Goal: Task Accomplishment & Management: Use online tool/utility

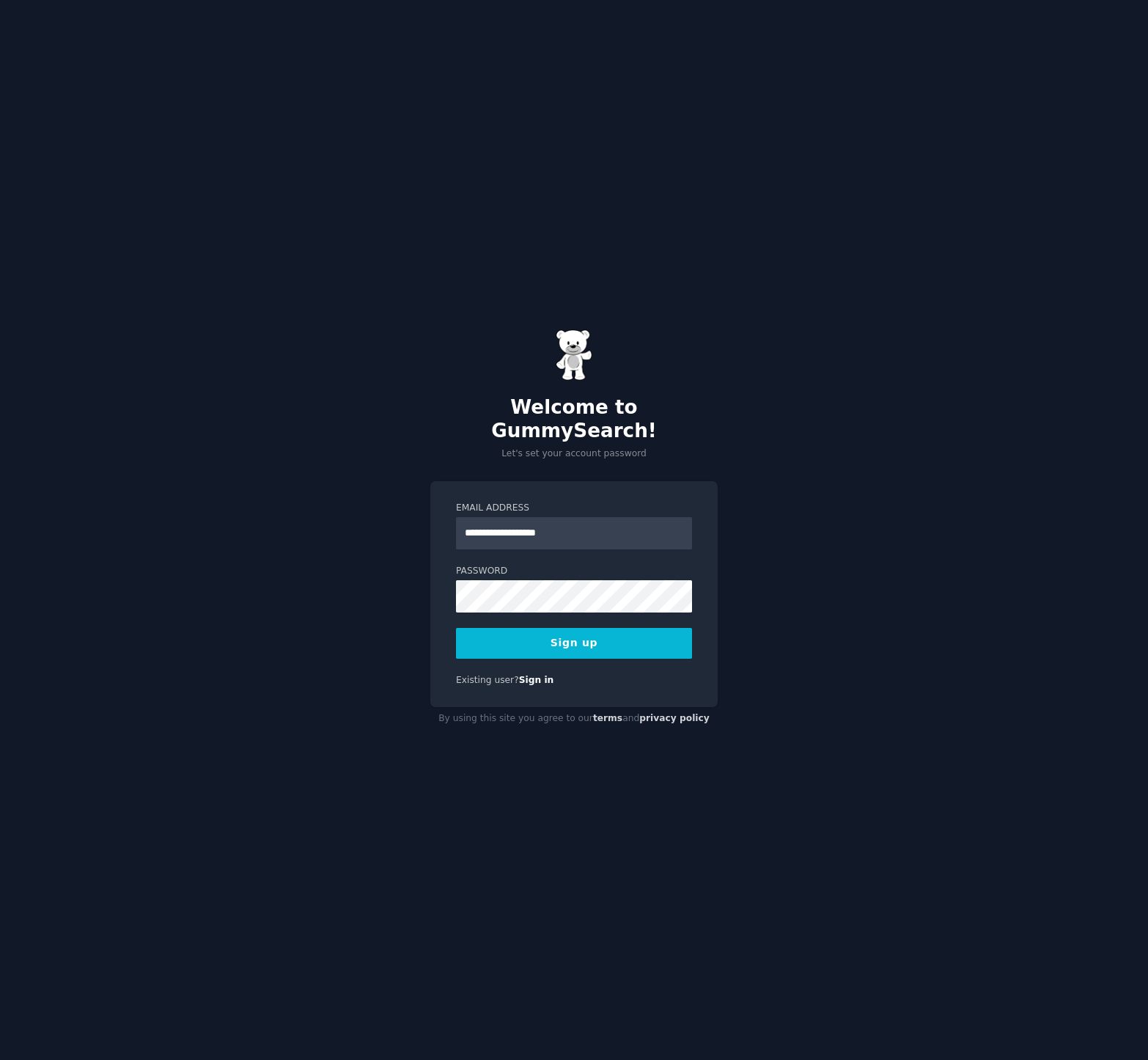
type input "**********"
click at [0, 1059] on com-1password-button at bounding box center [0, 1060] width 0 height 0
click at [575, 628] on button "Sign up" at bounding box center [574, 643] width 236 height 31
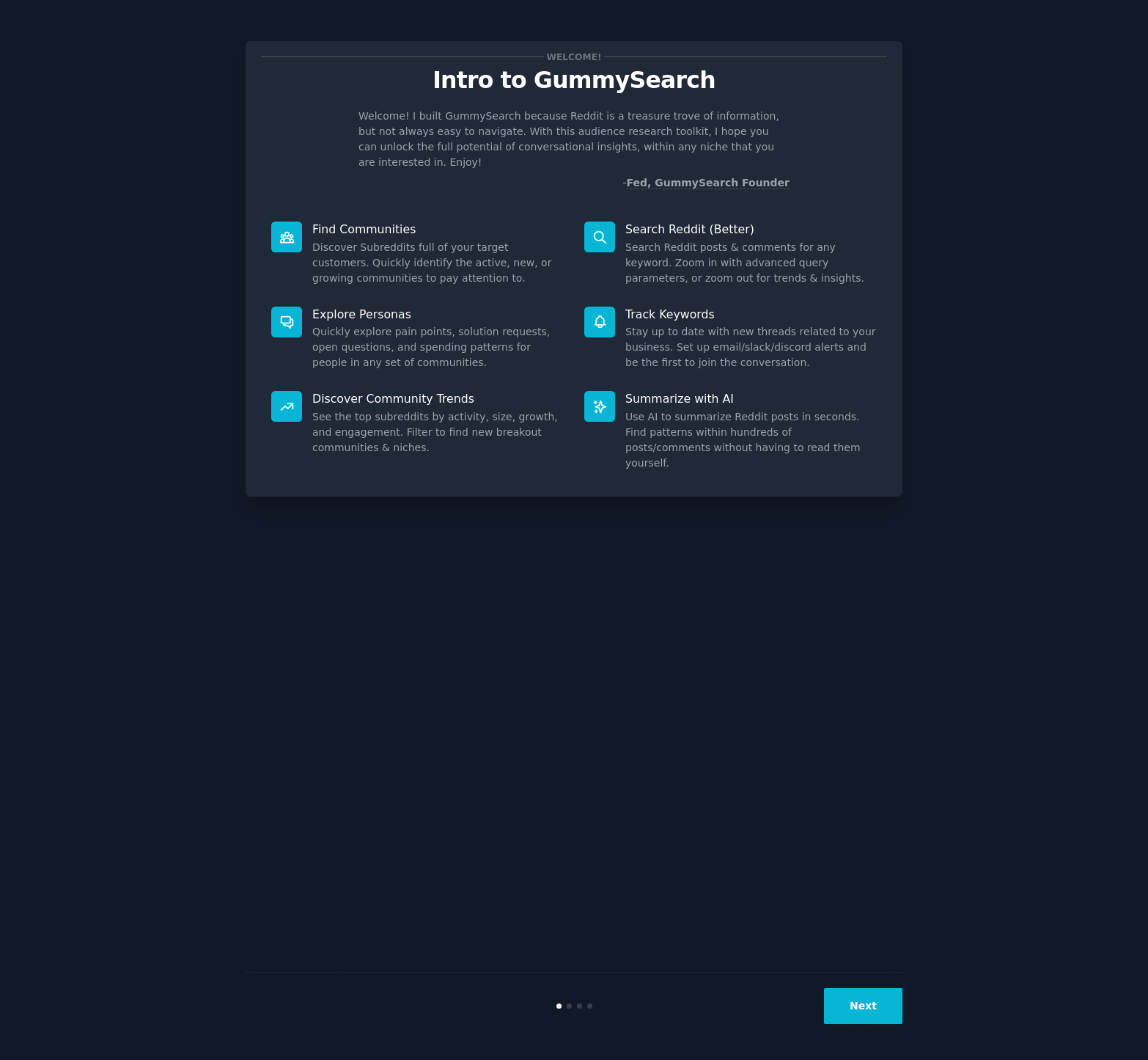
click at [844, 1017] on button "Next" at bounding box center [863, 1006] width 79 height 36
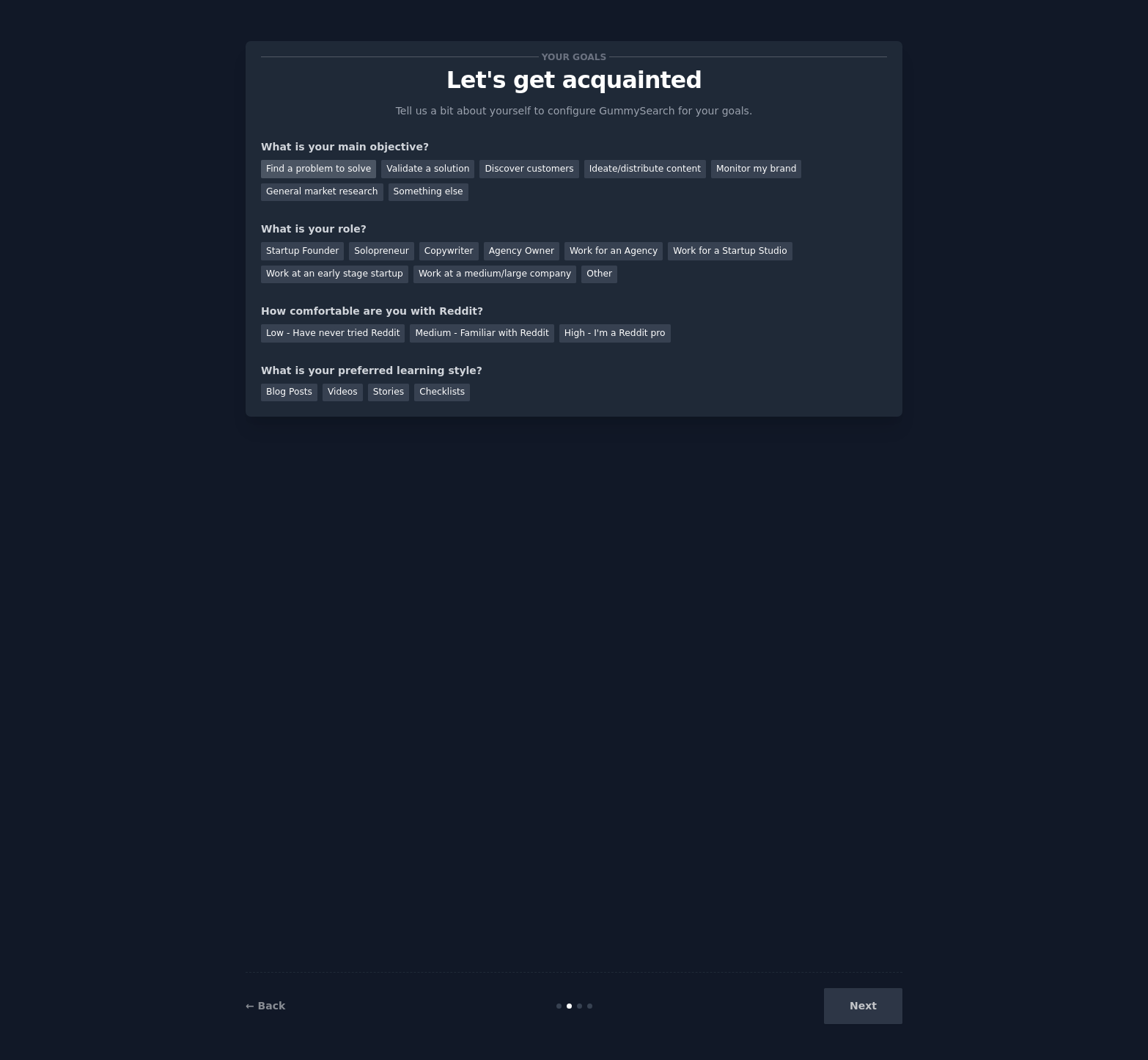
click at [341, 170] on div "Find a problem to solve" at bounding box center [319, 169] width 115 height 18
click at [352, 191] on div "General market research" at bounding box center [322, 192] width 122 height 18
click at [331, 168] on div "Find a problem to solve" at bounding box center [319, 169] width 115 height 18
click at [310, 250] on div "Startup Founder" at bounding box center [302, 251] width 83 height 18
click at [352, 330] on div "Low - Have never tried Reddit" at bounding box center [333, 333] width 144 height 18
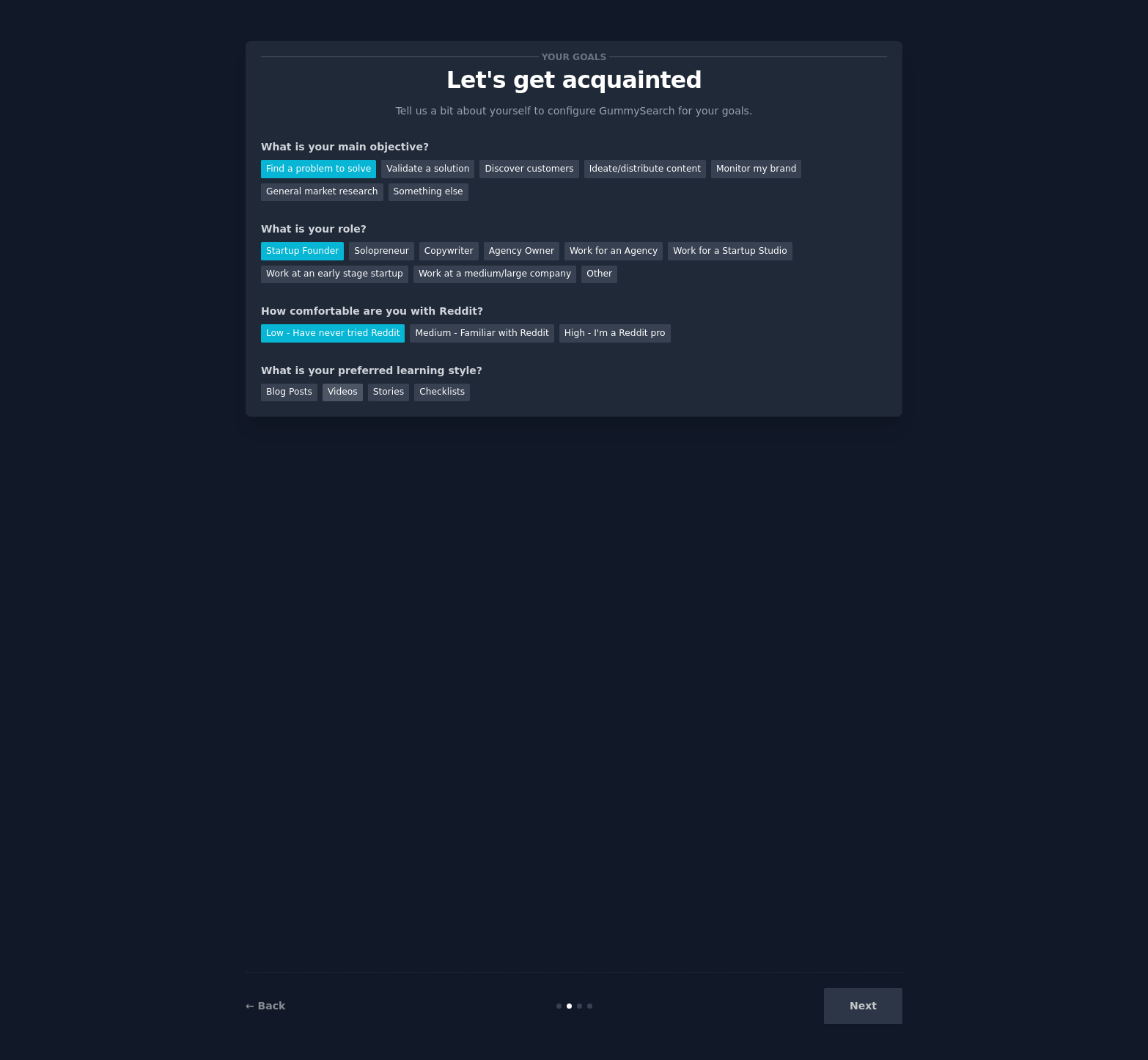
click at [340, 393] on div "Videos" at bounding box center [342, 392] width 40 height 18
click at [860, 998] on button "Next" at bounding box center [863, 1006] width 79 height 36
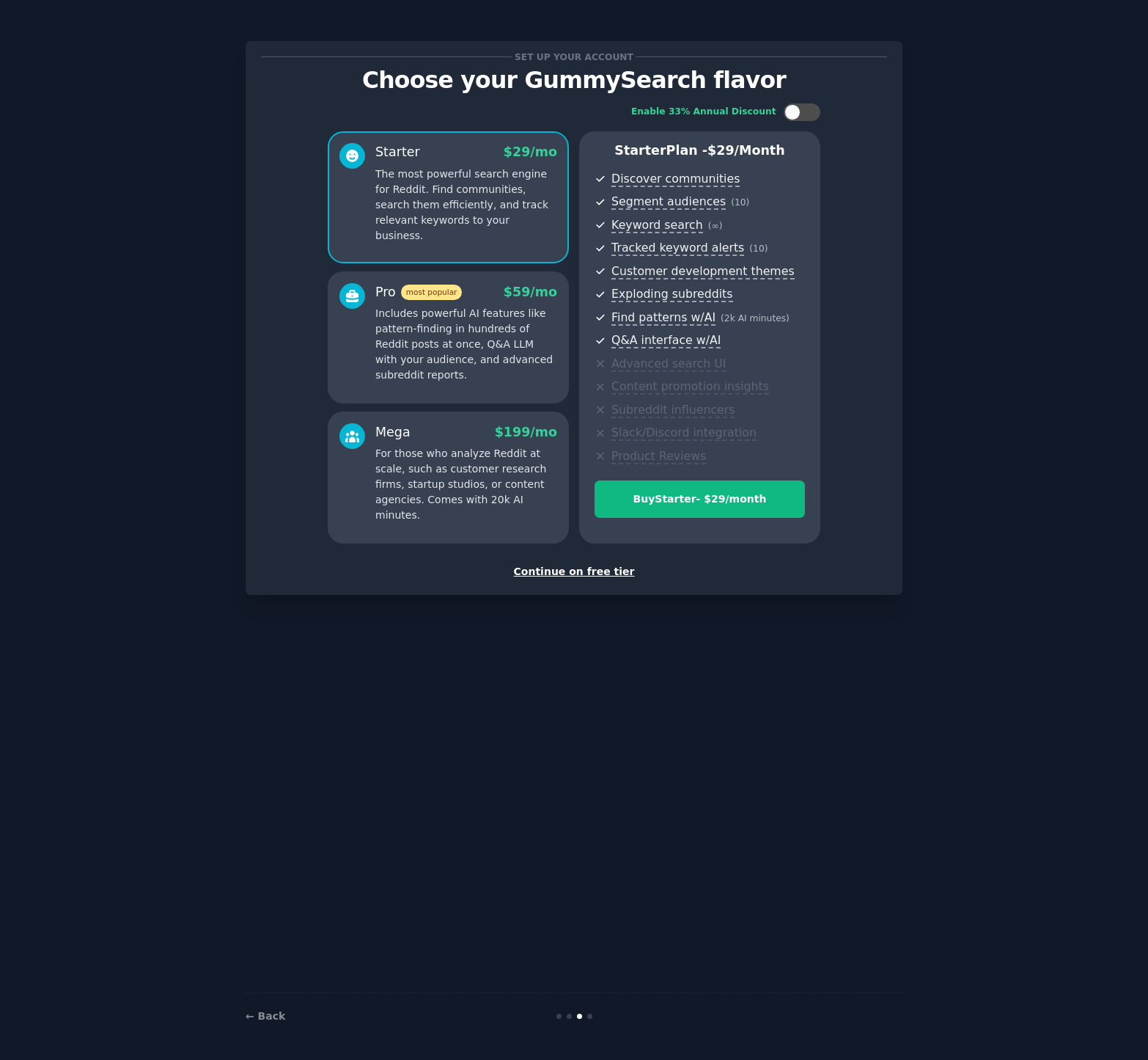
click at [591, 570] on div "Continue on free tier" at bounding box center [574, 571] width 626 height 15
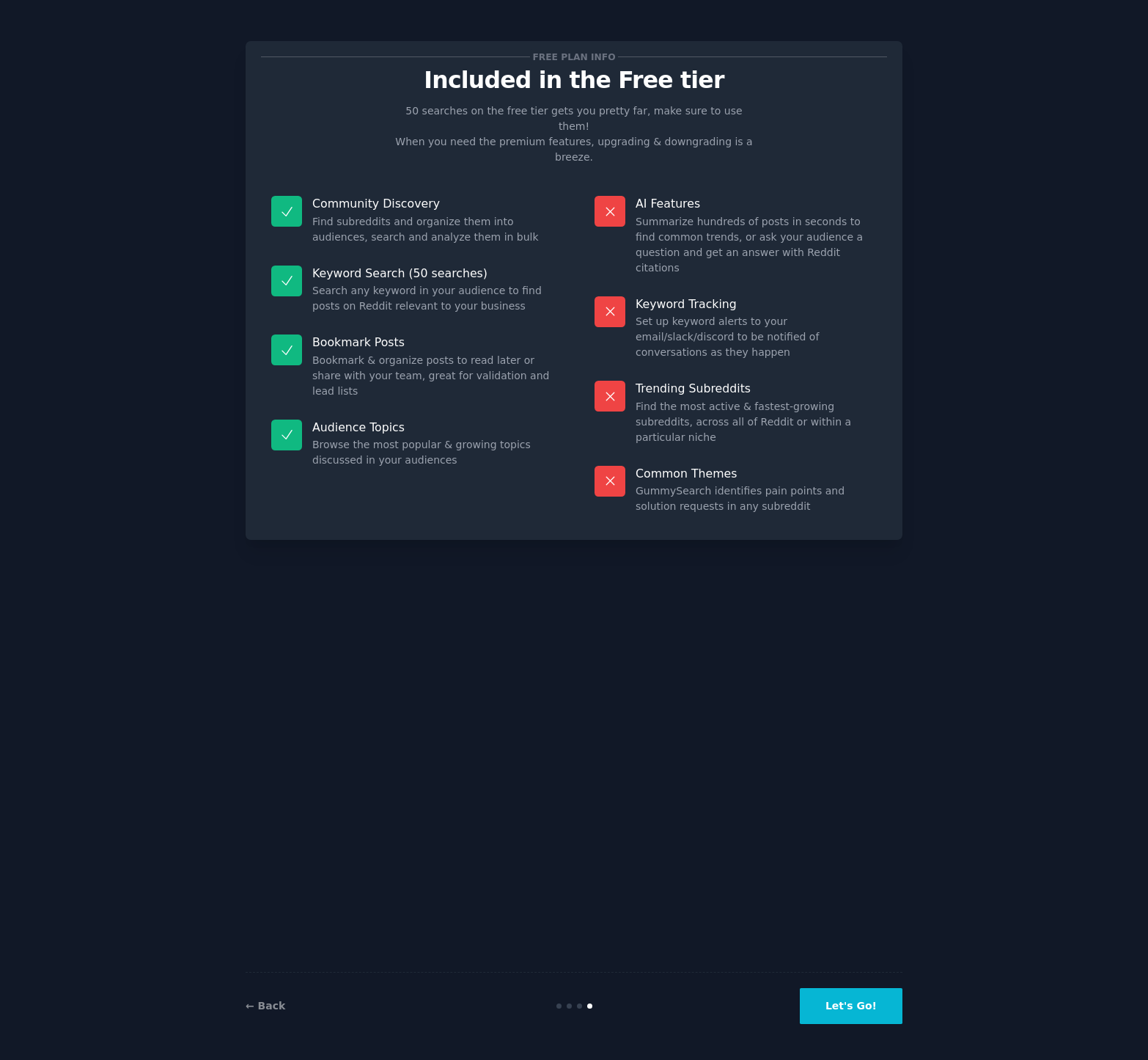
click at [851, 1015] on button "Let's Go!" at bounding box center [851, 1006] width 102 height 36
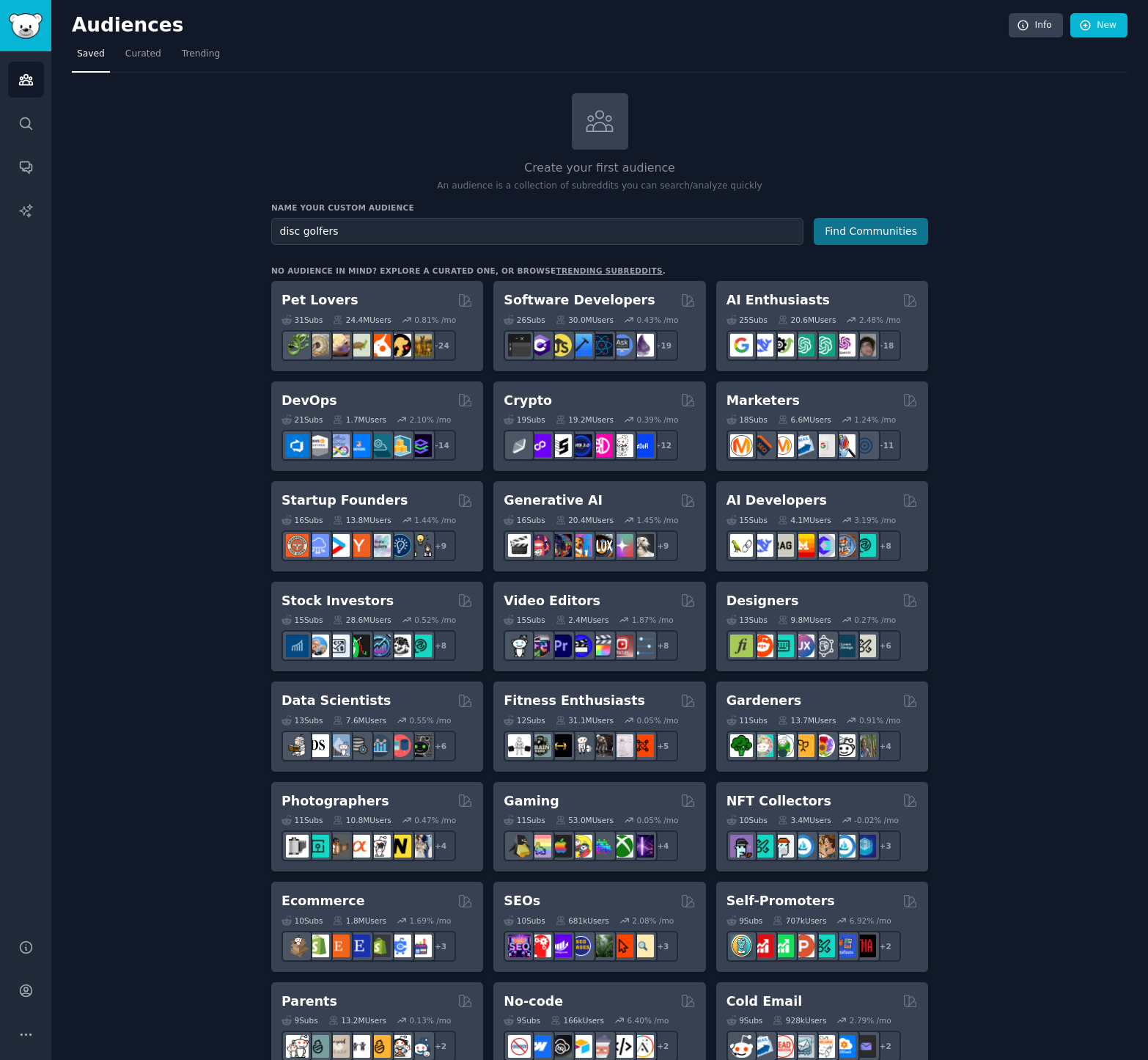
type input "disc golfers"
click at [853, 237] on button "Find Communities" at bounding box center [871, 231] width 114 height 27
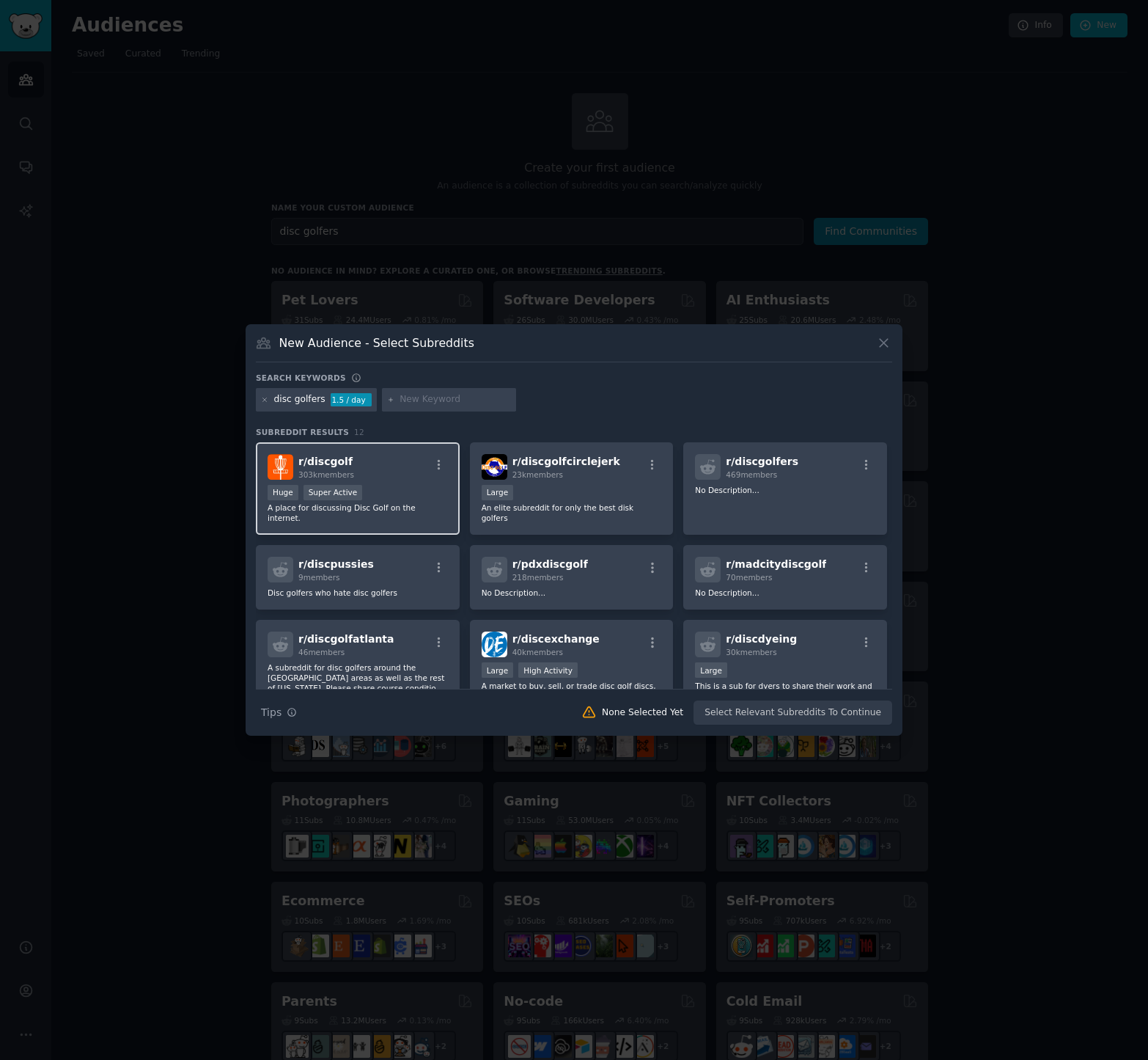
click at [336, 464] on span "r/ discgolf" at bounding box center [325, 462] width 54 height 12
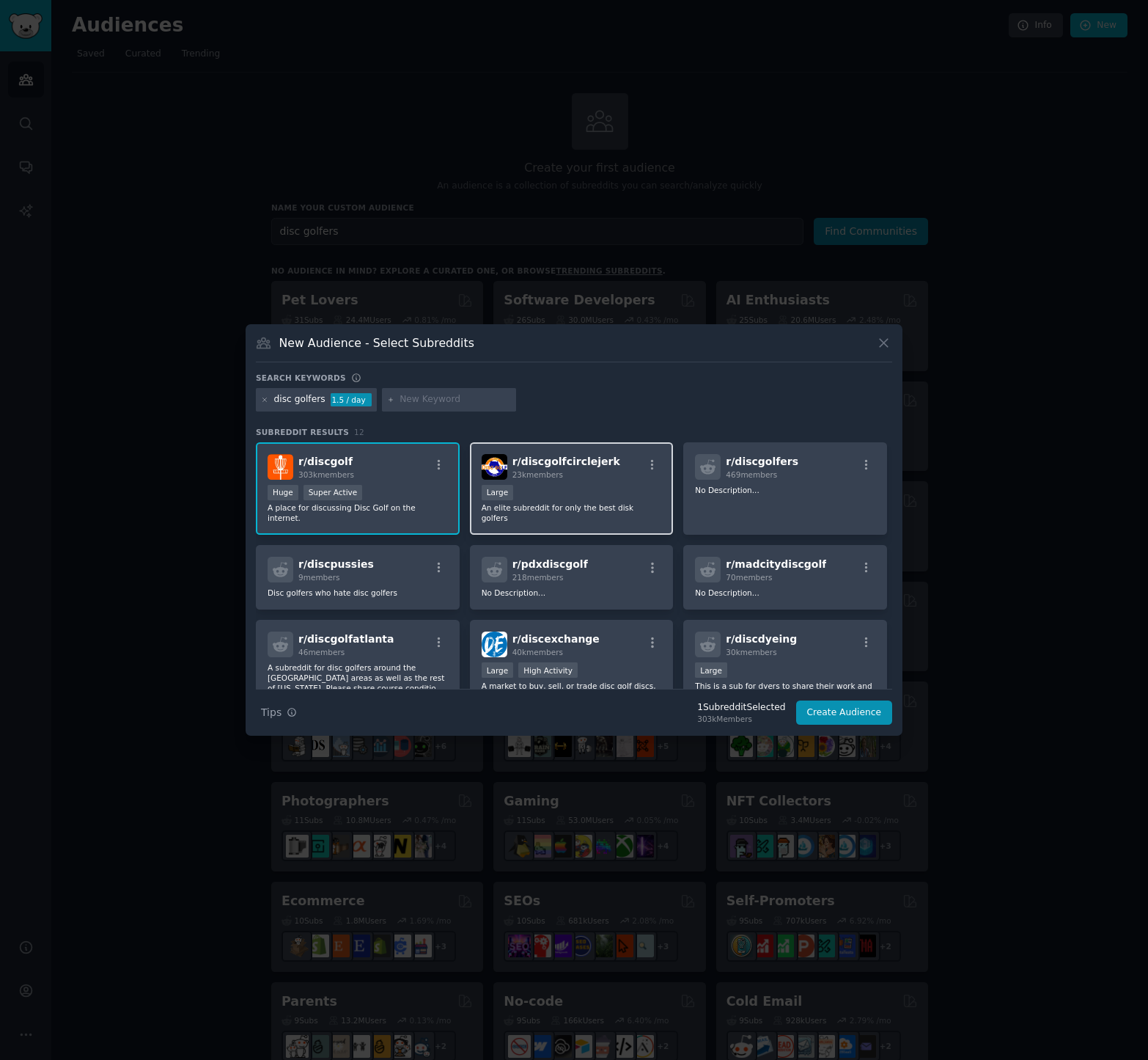
click at [577, 495] on div "Large" at bounding box center [572, 494] width 180 height 18
click at [836, 709] on button "Create Audience" at bounding box center [845, 713] width 97 height 25
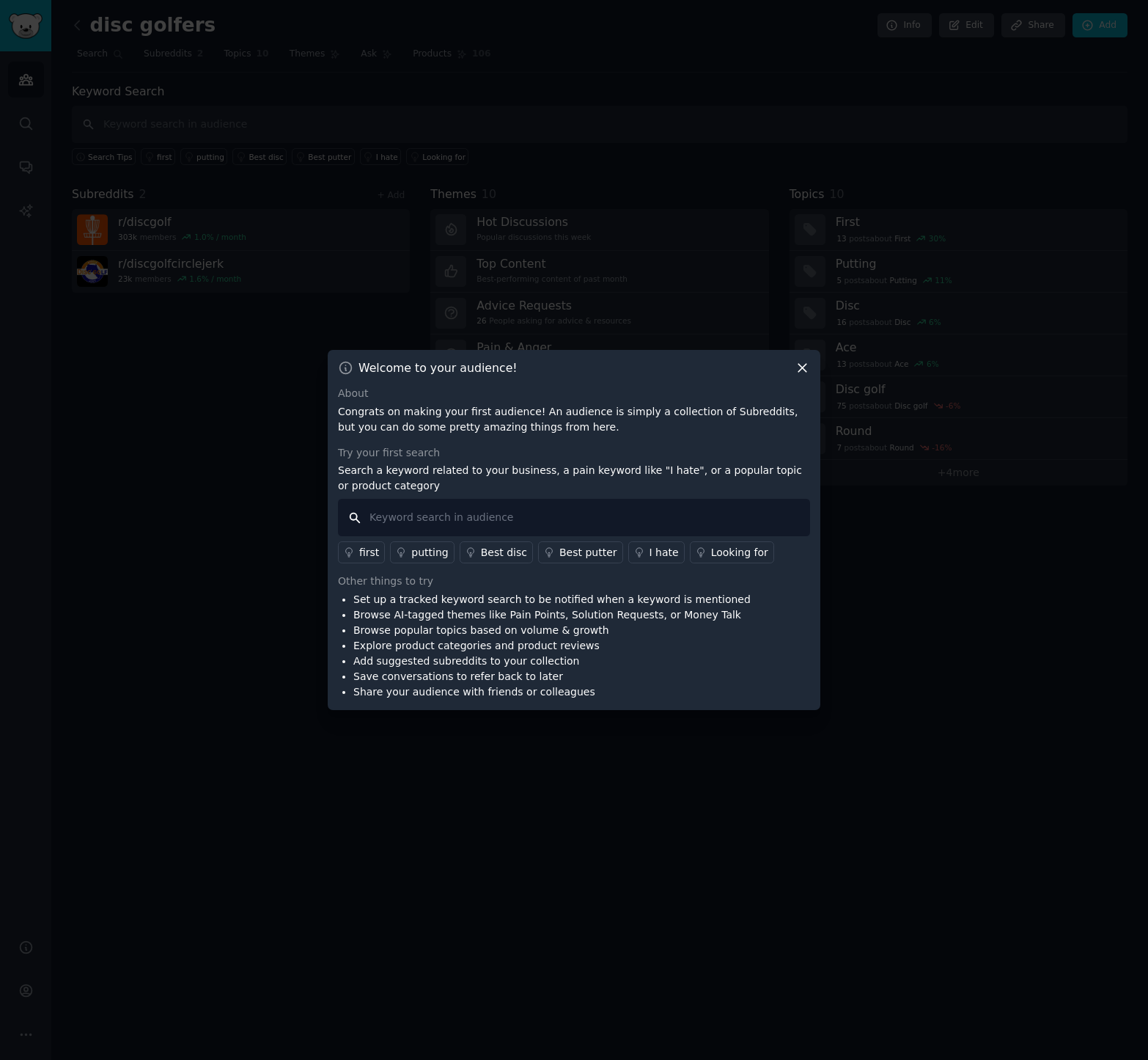
click at [482, 517] on input "text" at bounding box center [574, 517] width 472 height 38
type input "app"
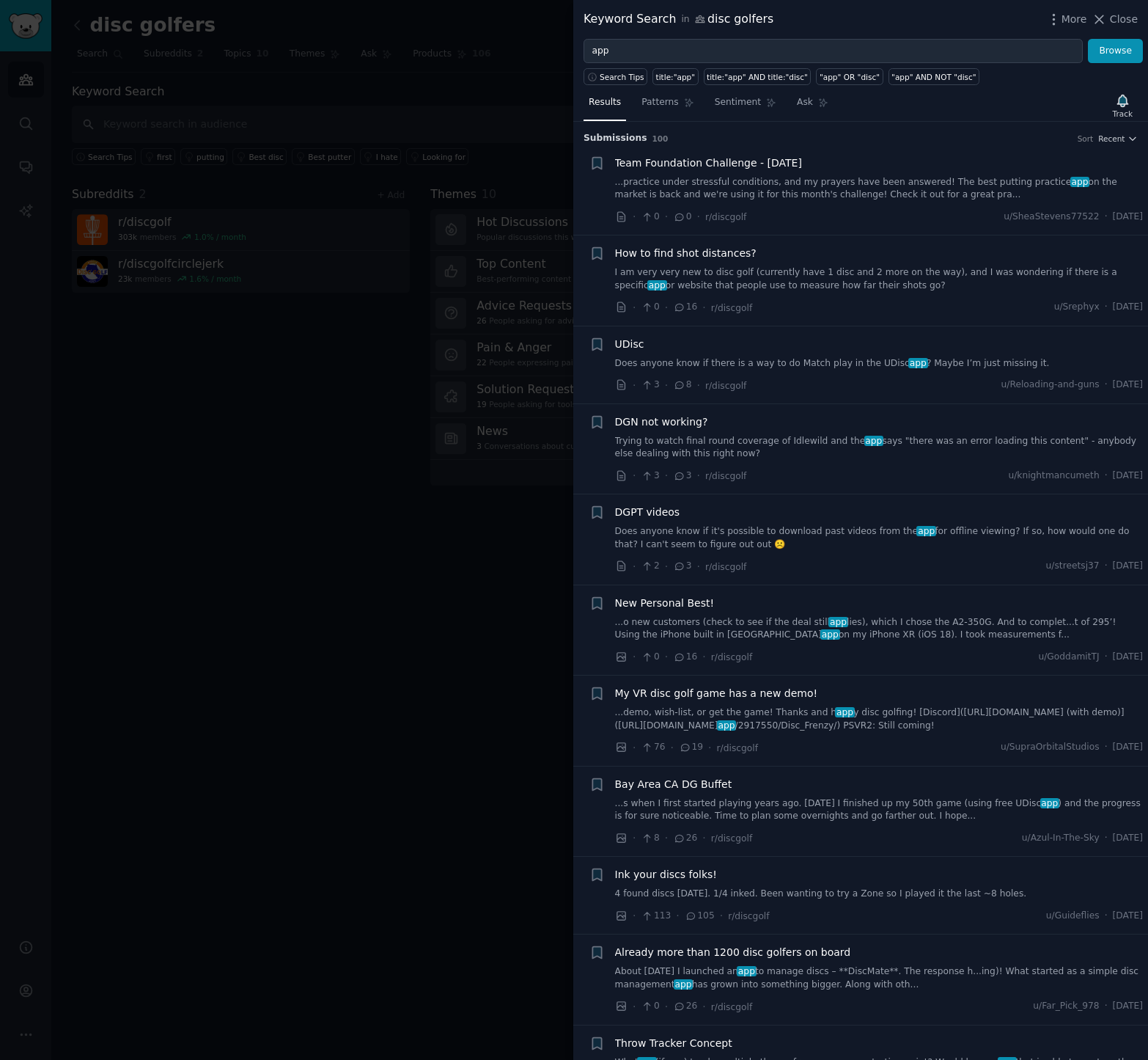
click at [677, 253] on span "How to find shot distances?" at bounding box center [686, 253] width 141 height 15
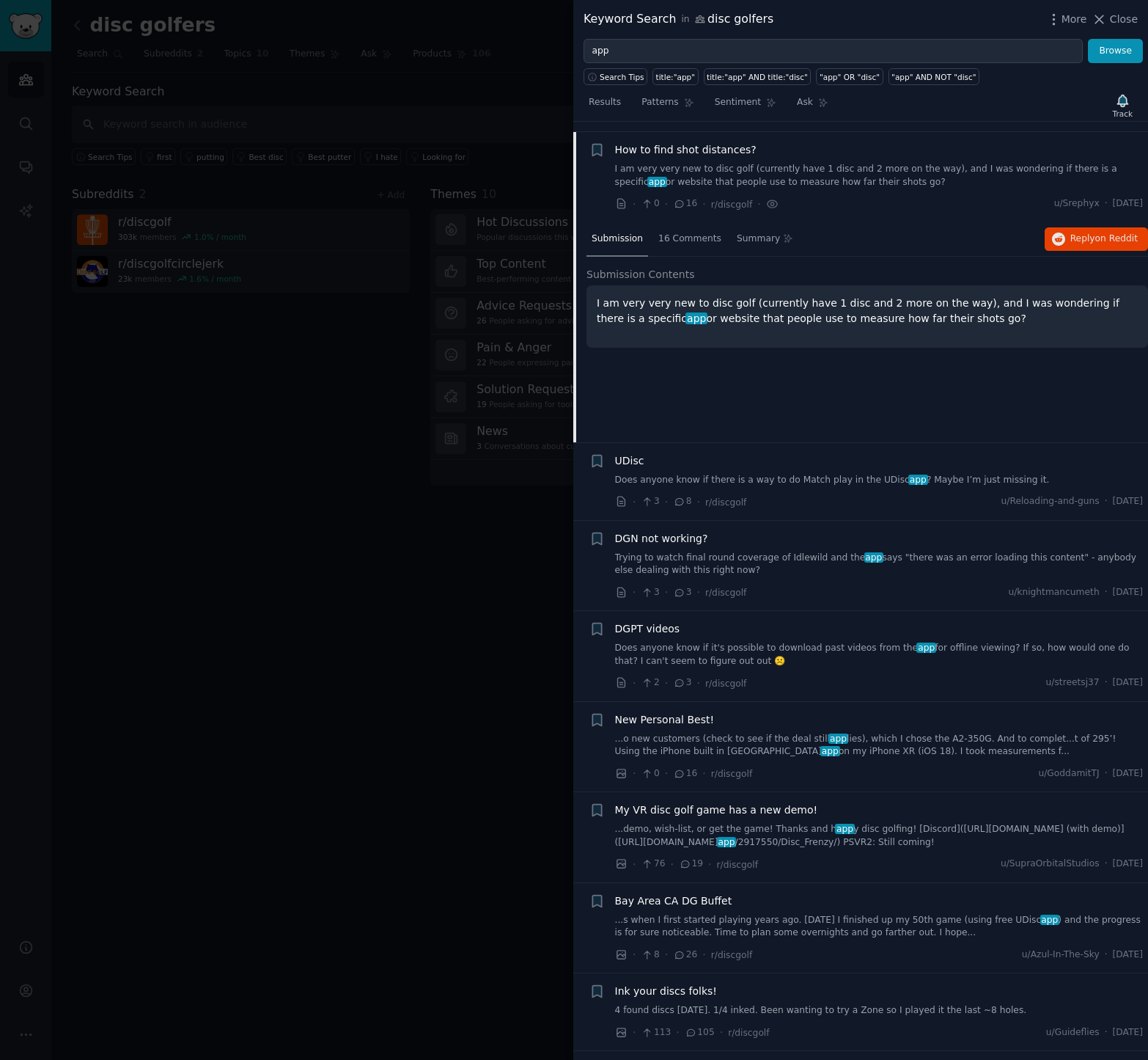
scroll to position [113, 0]
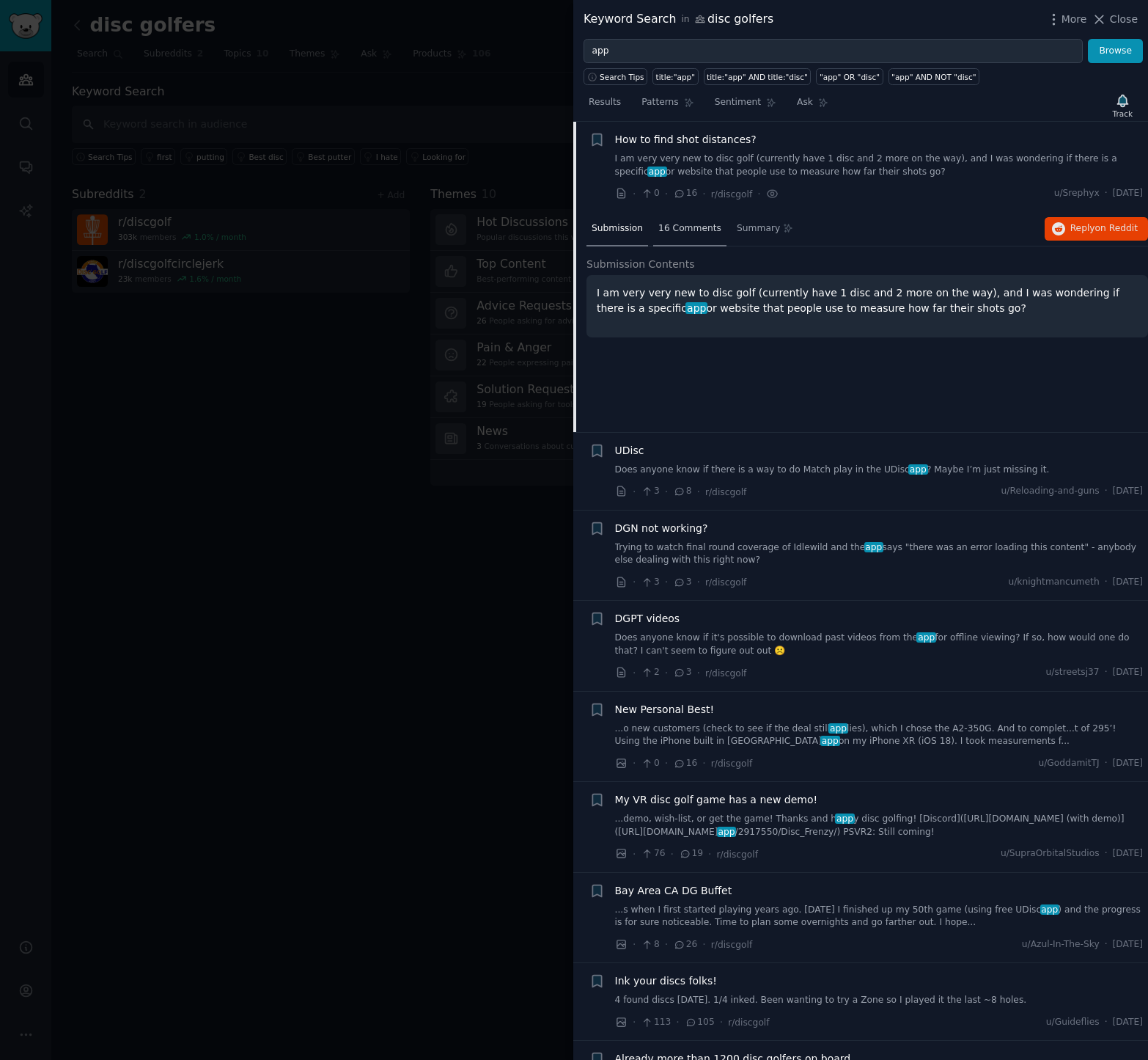
click at [684, 231] on span "16 Comments" at bounding box center [690, 229] width 63 height 13
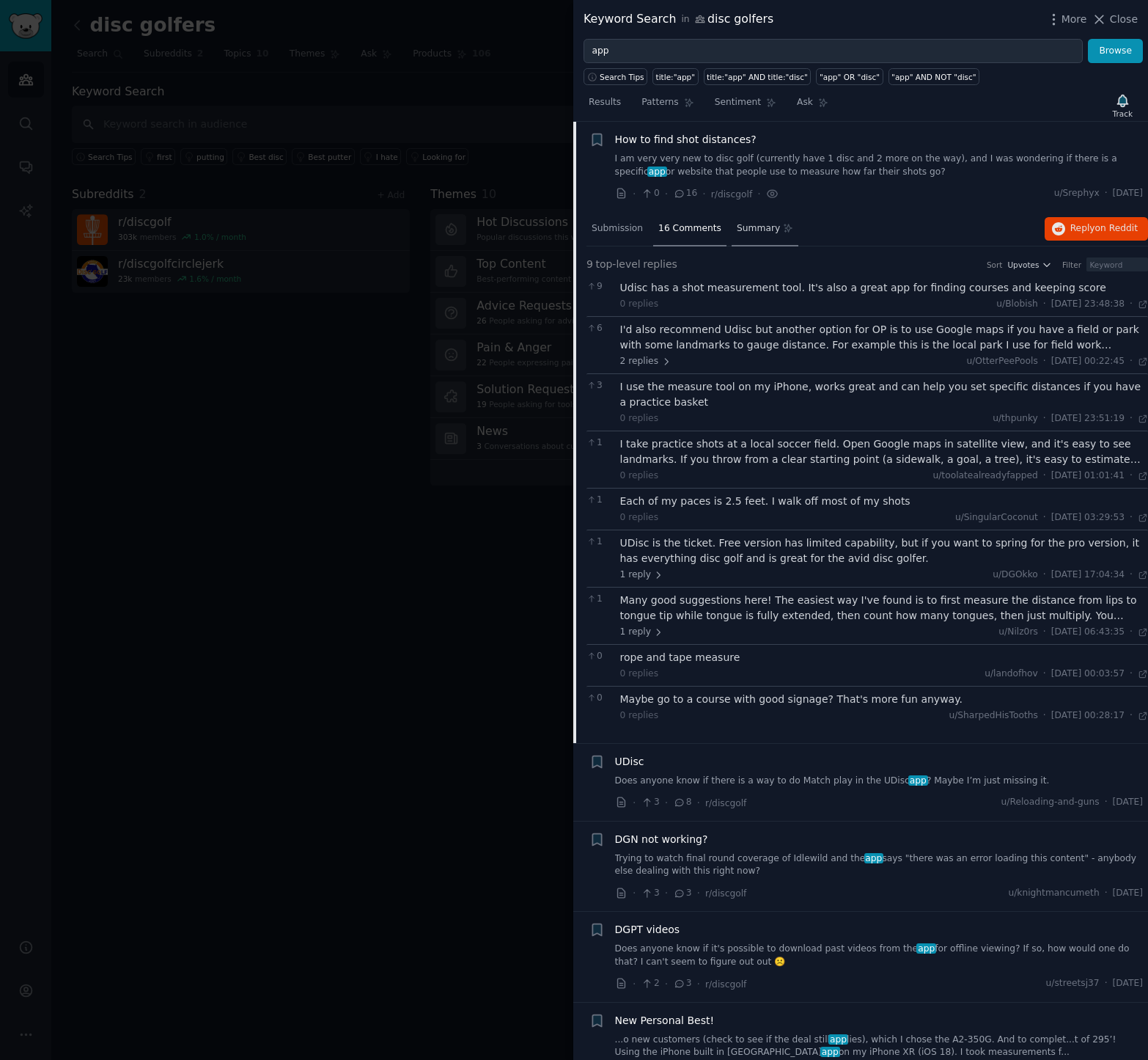
click at [743, 227] on span "Summary" at bounding box center [758, 229] width 43 height 13
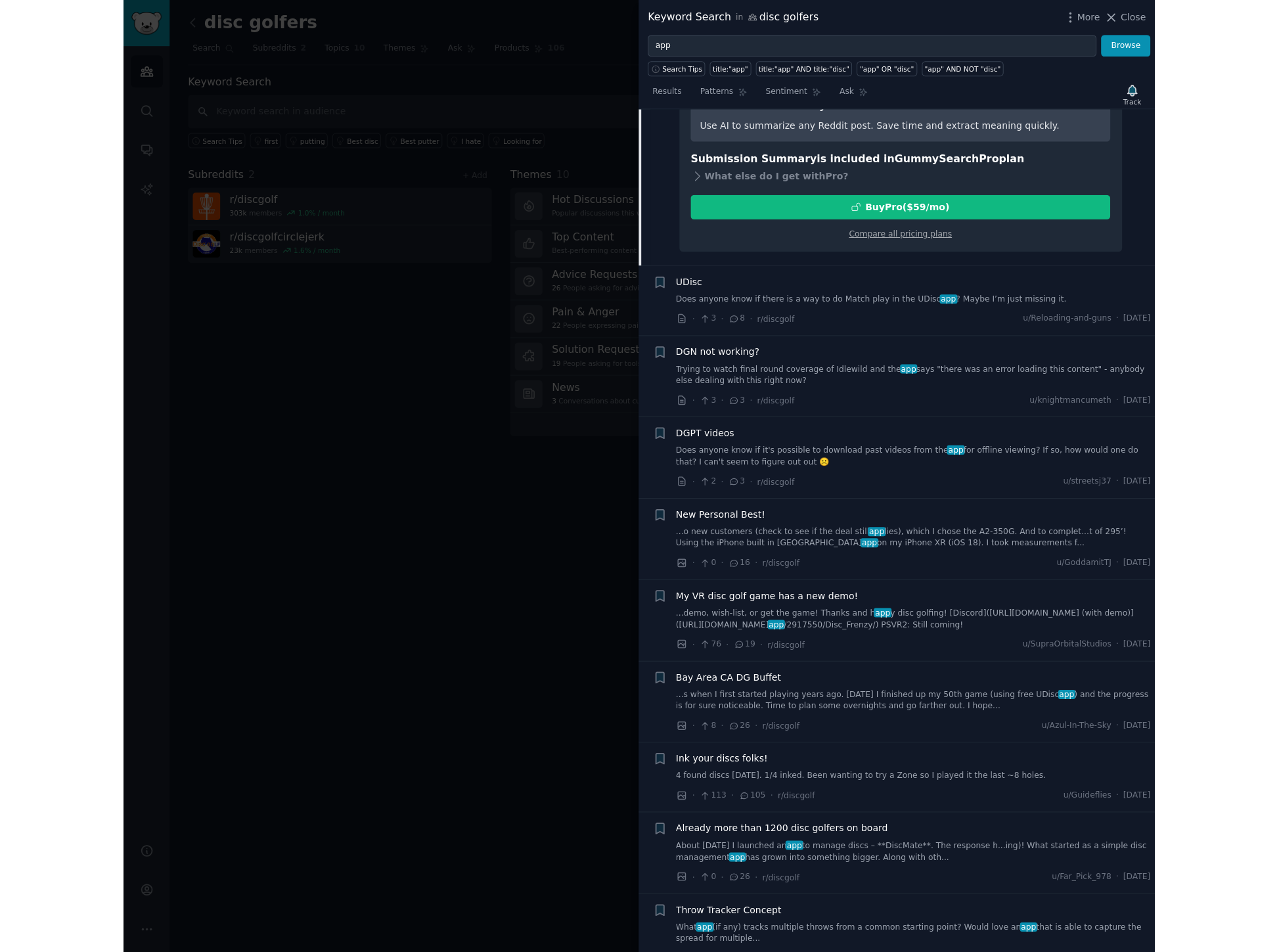
scroll to position [289, 0]
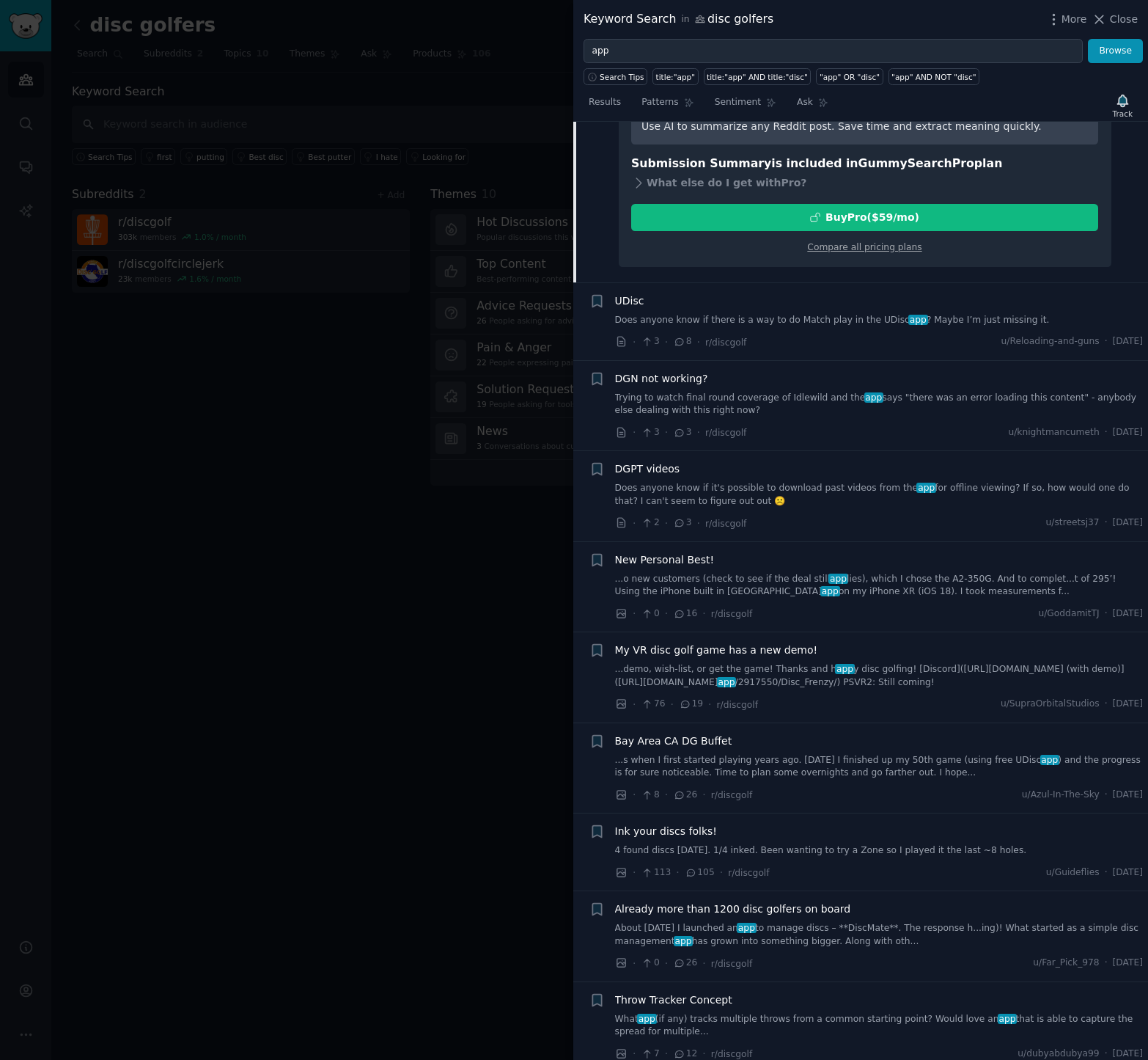
click at [454, 666] on div at bounding box center [574, 530] width 1148 height 1060
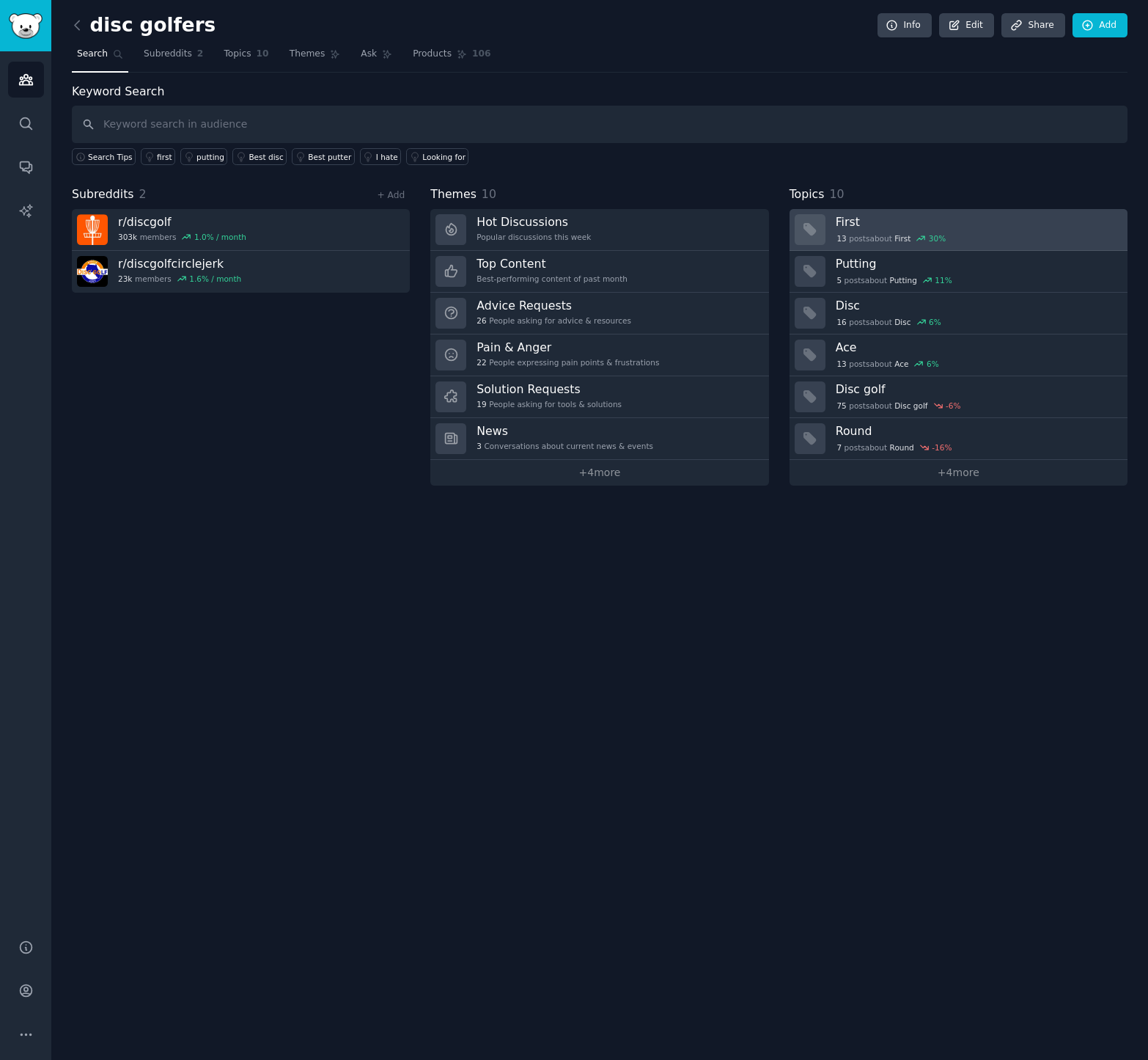
click at [848, 222] on h3 "First" at bounding box center [977, 222] width 282 height 15
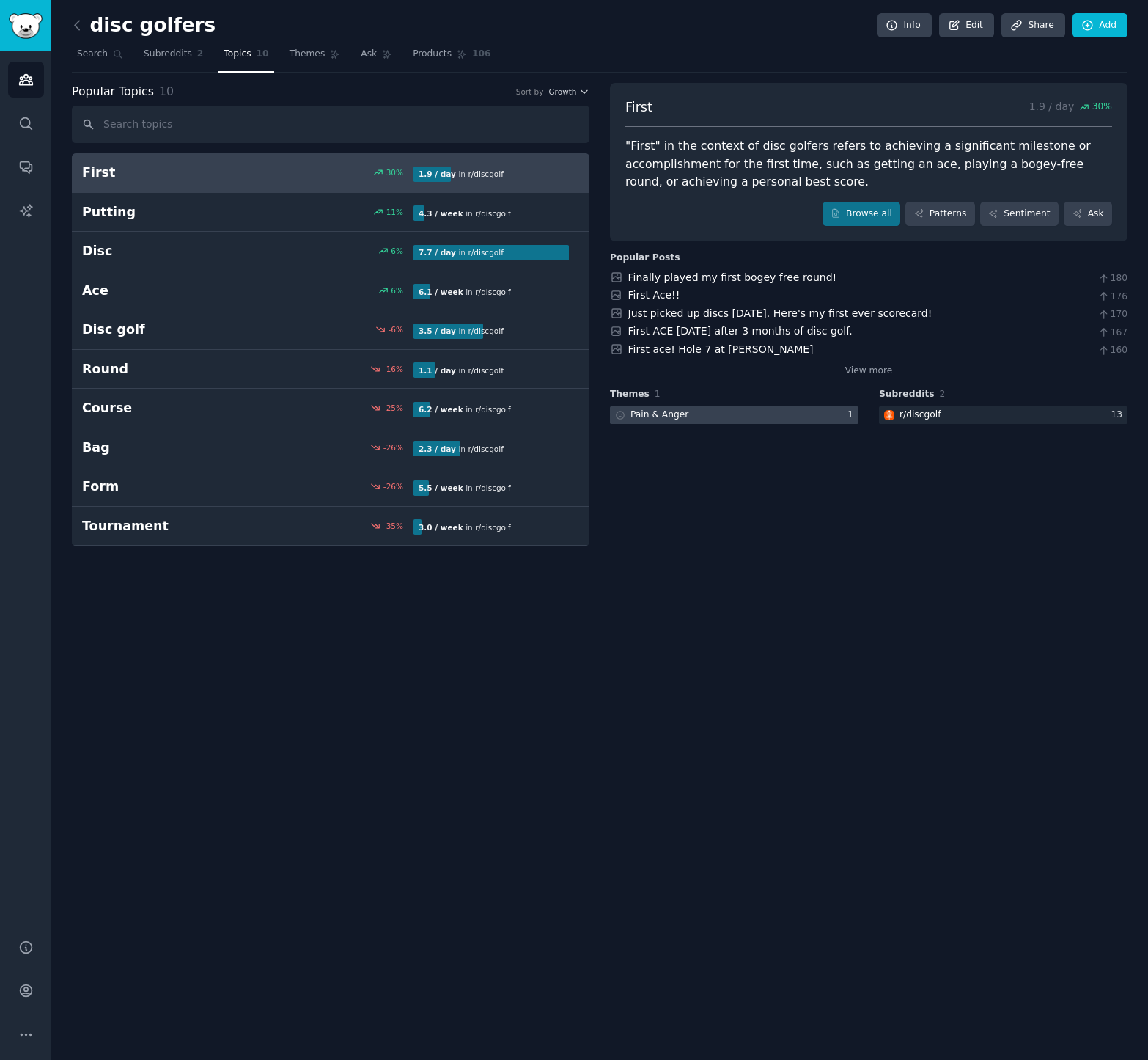
click at [709, 415] on div at bounding box center [734, 415] width 249 height 18
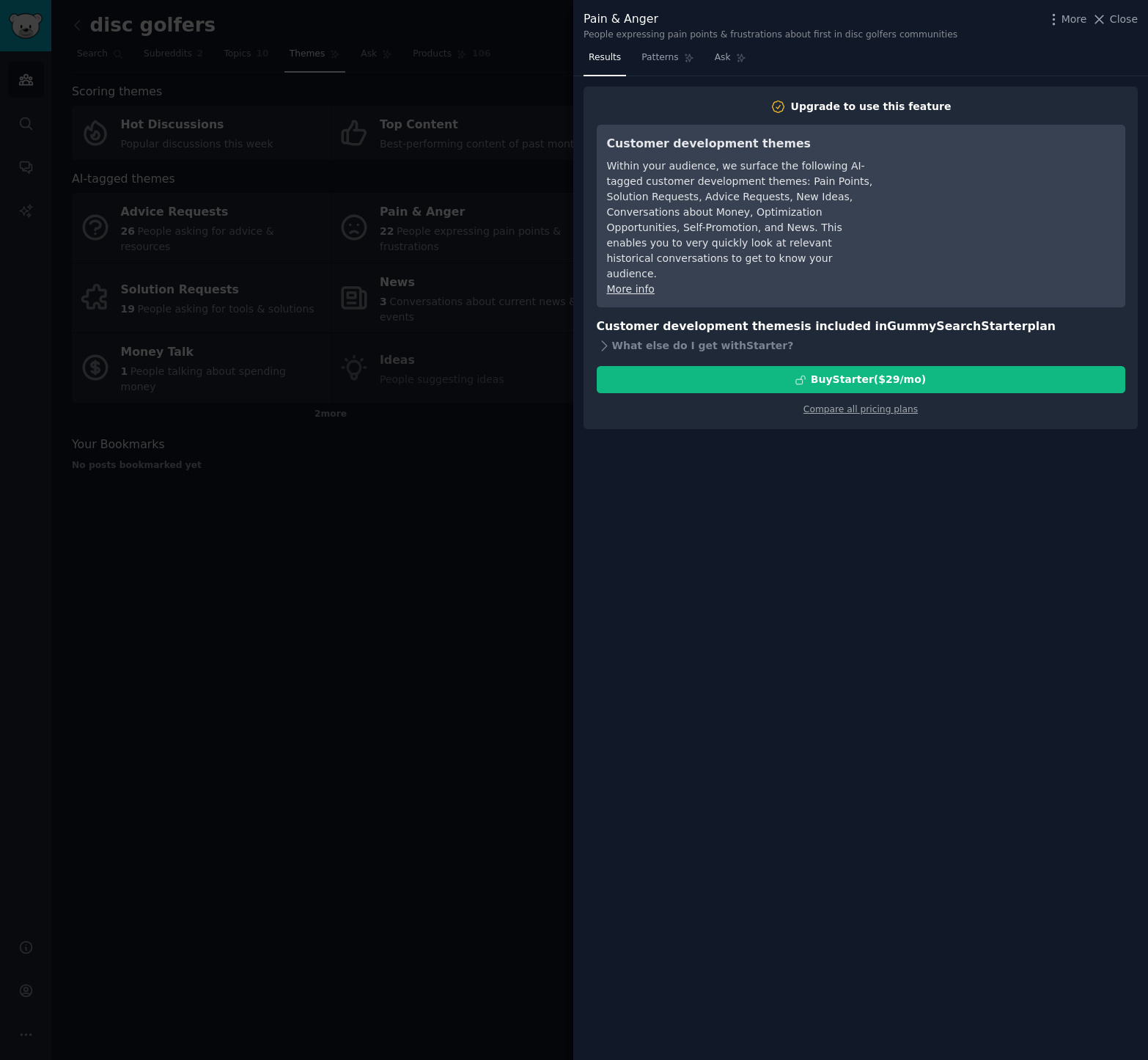
click at [548, 508] on div at bounding box center [574, 530] width 1148 height 1060
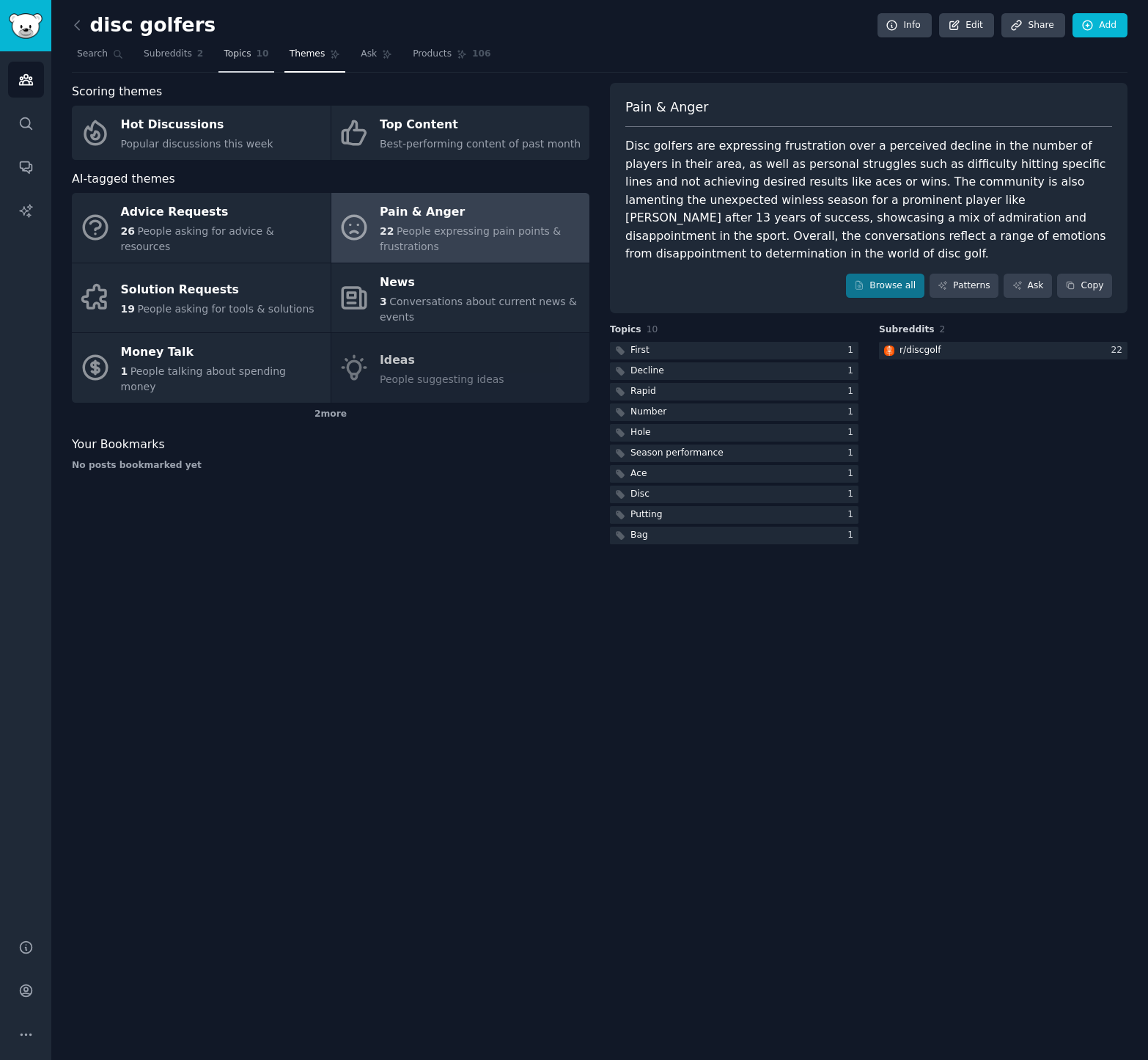
click at [240, 57] on span "Topics" at bounding box center [237, 54] width 27 height 13
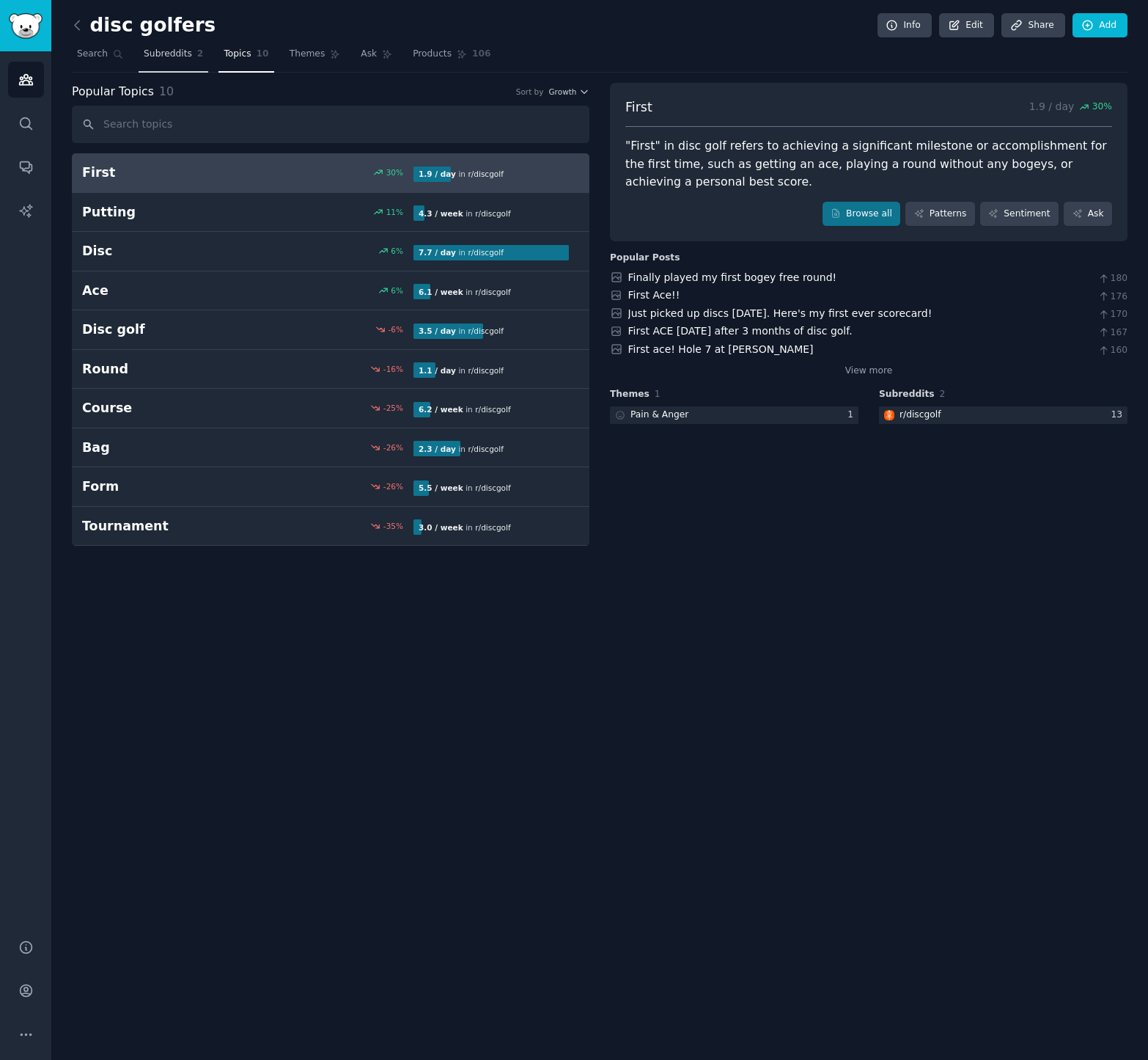
click at [173, 60] on span "Subreddits" at bounding box center [168, 54] width 49 height 13
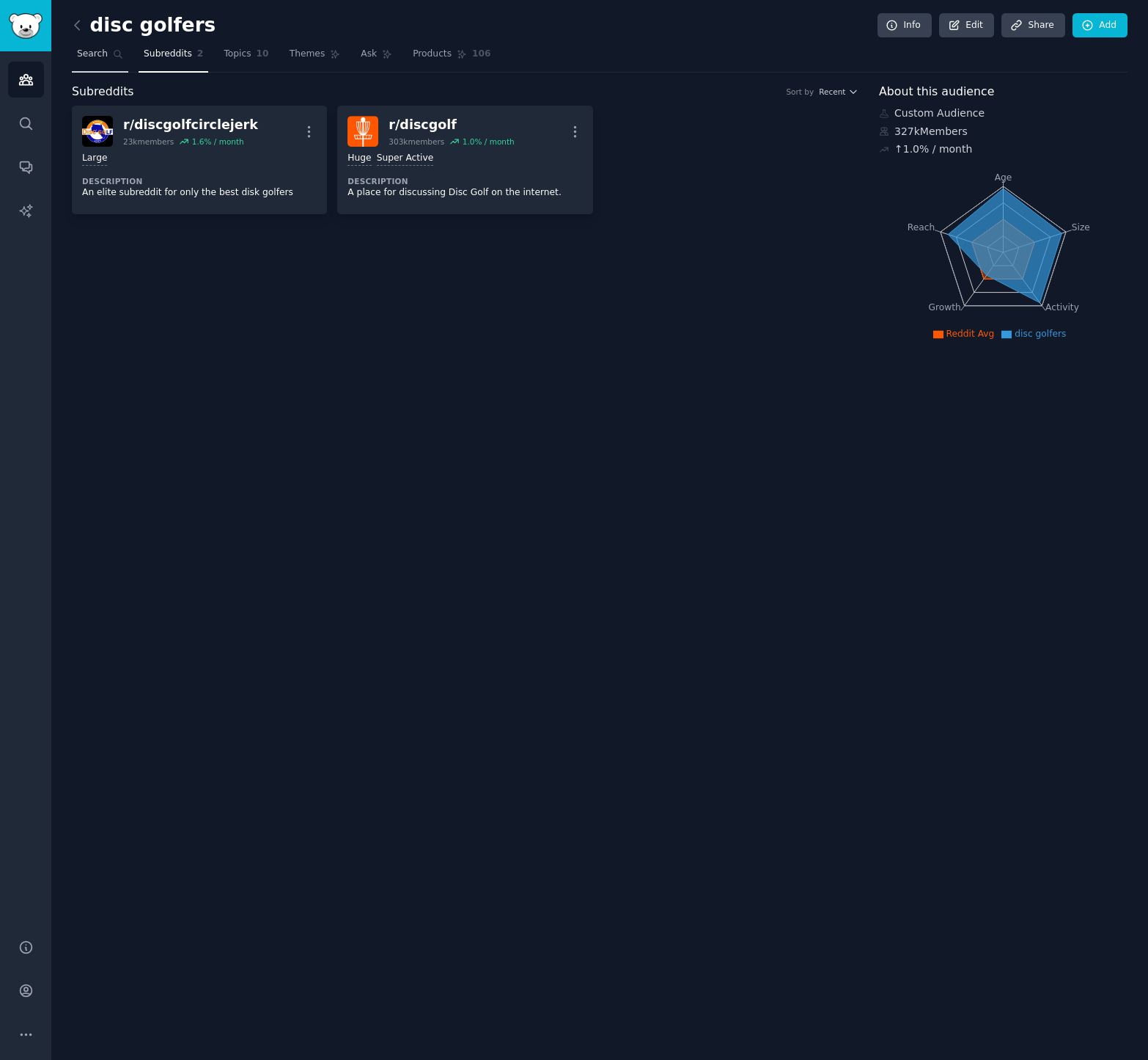
click at [95, 56] on span "Search" at bounding box center [93, 54] width 31 height 13
